Goal: Contribute content: Add original content to the website for others to see

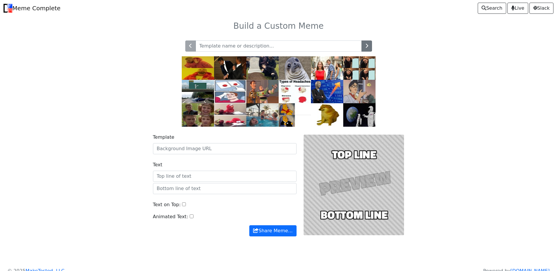
drag, startPoint x: 452, startPoint y: 112, endPoint x: 449, endPoint y: 112, distance: 3.5
click at [451, 112] on div at bounding box center [279, 79] width 388 height 93
click at [201, 151] on input "Template" at bounding box center [225, 148] width 144 height 11
click at [256, 46] on input "text" at bounding box center [279, 46] width 166 height 11
type input "kiss"
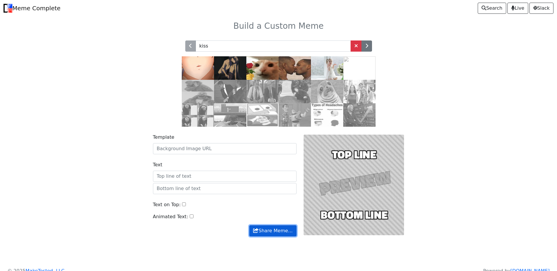
click at [265, 231] on button "Share Meme…" at bounding box center [272, 231] width 47 height 11
drag, startPoint x: 506, startPoint y: 125, endPoint x: 497, endPoint y: 128, distance: 9.7
click at [497, 128] on body "Meme Complete Search Live [GEOGRAPHIC_DATA] Build a Custom Meme kiss" at bounding box center [278, 134] width 557 height 268
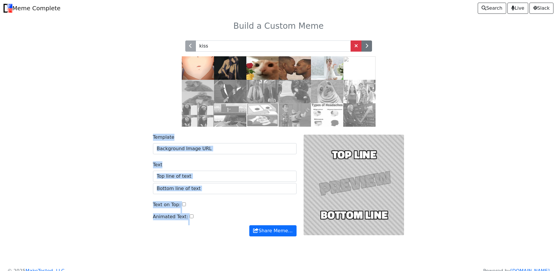
click at [204, 209] on div "Text on Top:" at bounding box center [225, 208] width 144 height 12
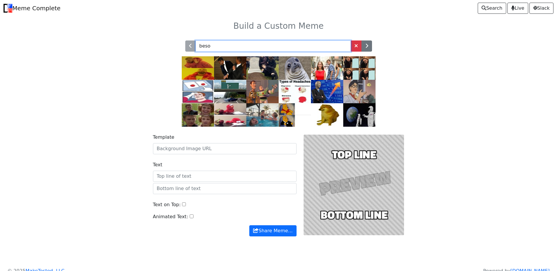
type input "beso"
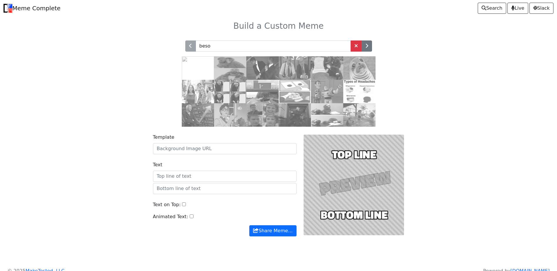
click at [200, 149] on input "Template" at bounding box center [225, 148] width 144 height 11
click at [232, 149] on input "Template" at bounding box center [225, 148] width 144 height 11
drag, startPoint x: 226, startPoint y: 149, endPoint x: 140, endPoint y: 108, distance: 95.1
click at [140, 108] on div "Build a Custom Meme beso" at bounding box center [279, 140] width 388 height 249
click at [417, 24] on h3 "Build a Custom Meme" at bounding box center [278, 26] width 381 height 10
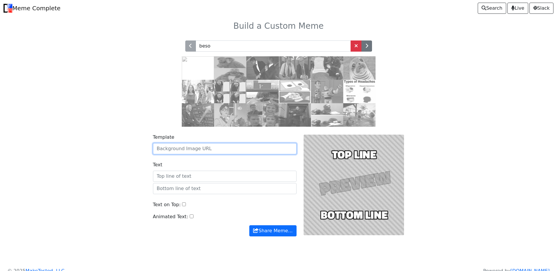
click at [211, 152] on input "Template" at bounding box center [225, 148] width 144 height 11
click at [463, 125] on div "beso" at bounding box center [279, 79] width 388 height 93
